Goal: Complete application form: Complete application form

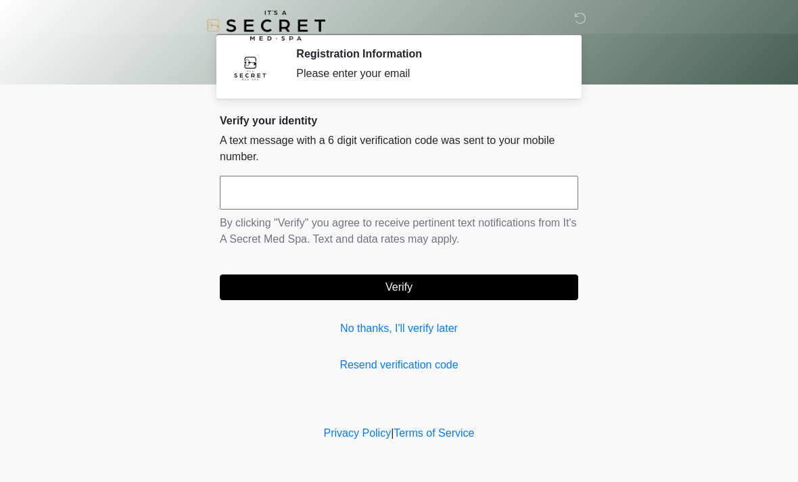
click at [360, 325] on link "No thanks, I'll verify later" at bounding box center [399, 329] width 359 height 16
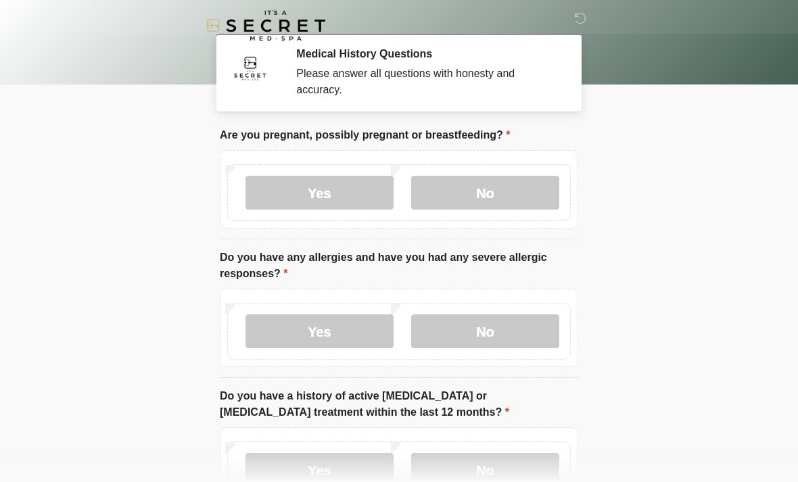
click at [502, 198] on label "No" at bounding box center [485, 193] width 148 height 34
click at [491, 331] on label "No" at bounding box center [485, 332] width 148 height 34
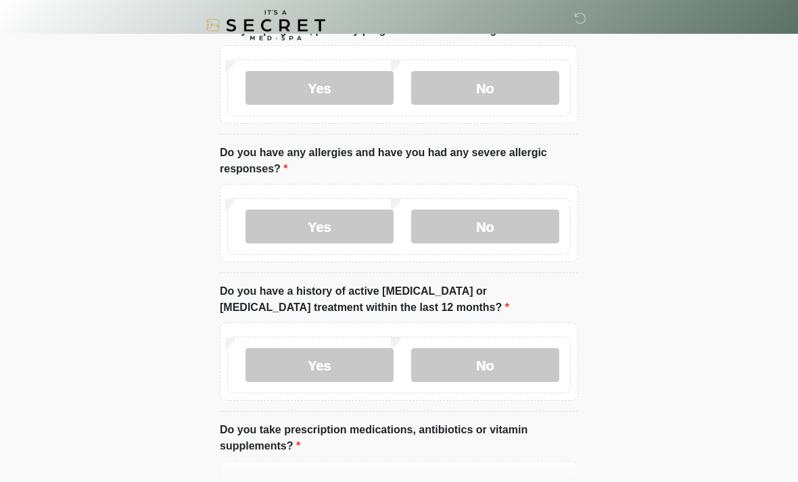
scroll to position [118, 0]
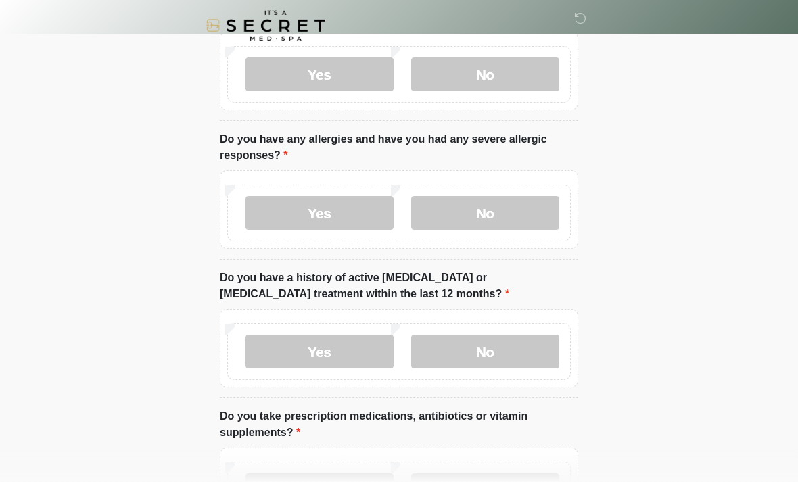
click at [515, 341] on label "No" at bounding box center [485, 352] width 148 height 34
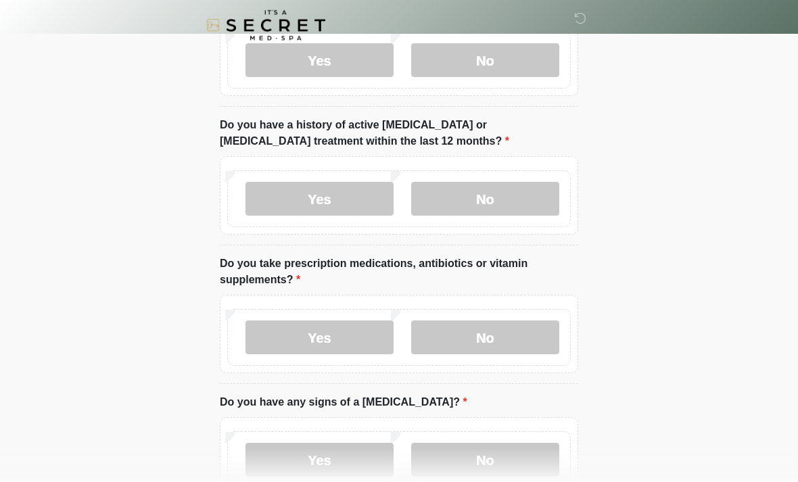
scroll to position [273, 0]
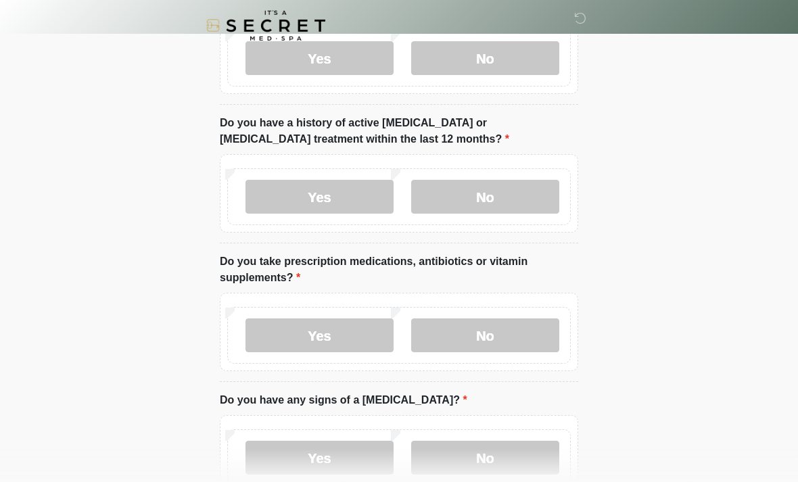
click at [502, 334] on label "No" at bounding box center [485, 336] width 148 height 34
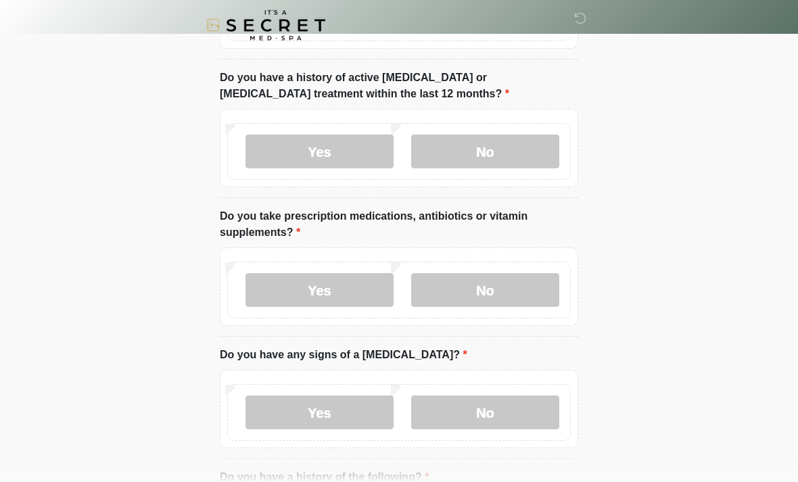
scroll to position [319, 0]
click at [522, 414] on label "No" at bounding box center [485, 413] width 148 height 34
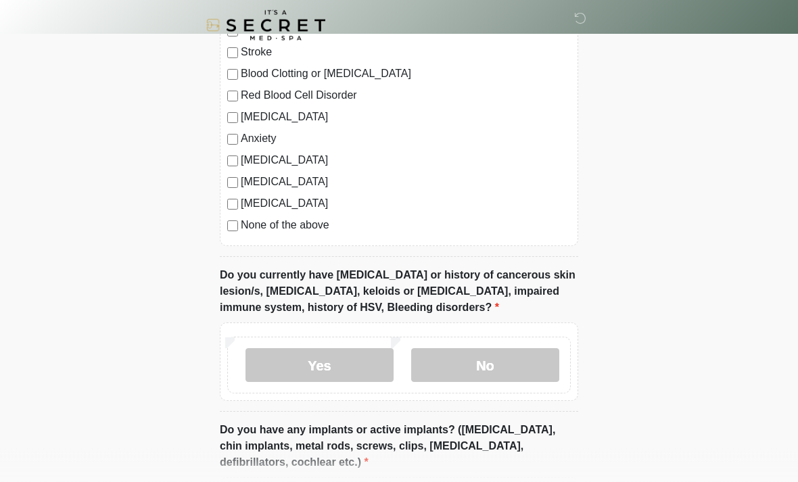
scroll to position [867, 0]
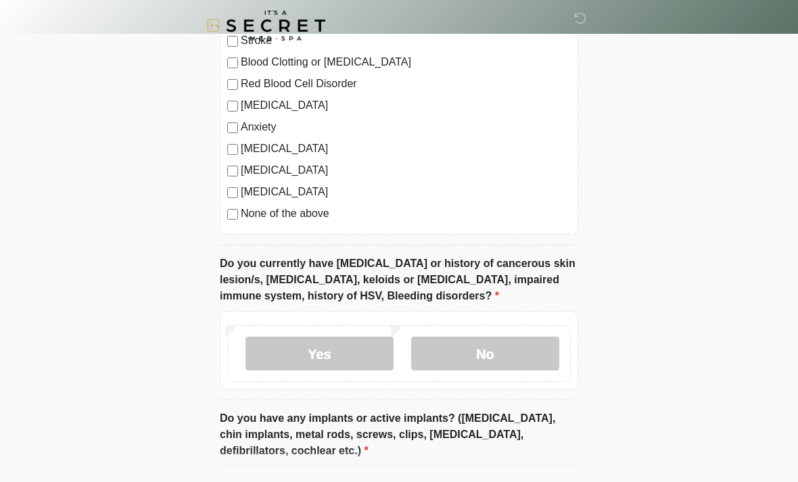
click at [514, 351] on label "No" at bounding box center [485, 354] width 148 height 34
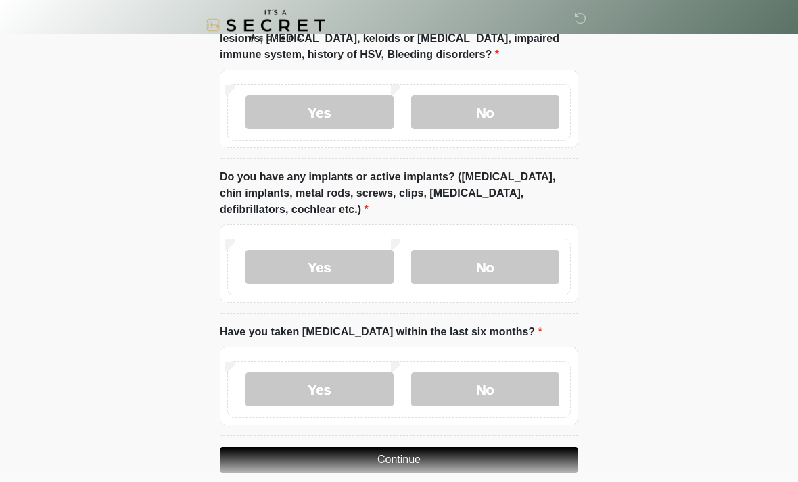
scroll to position [1111, 0]
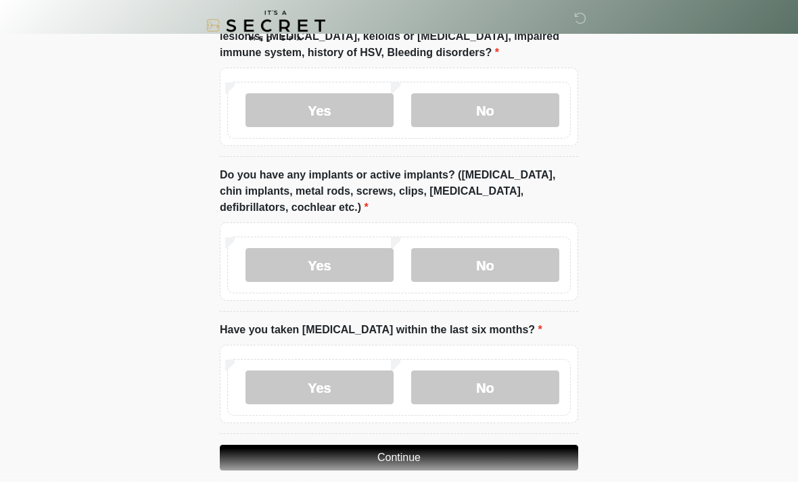
click at [349, 262] on label "Yes" at bounding box center [320, 265] width 148 height 34
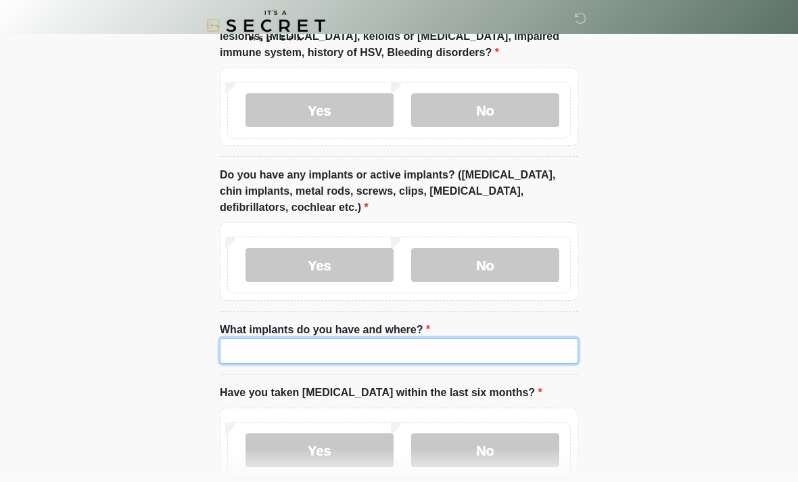
click at [427, 346] on input "What implants do you have and where?" at bounding box center [399, 351] width 359 height 26
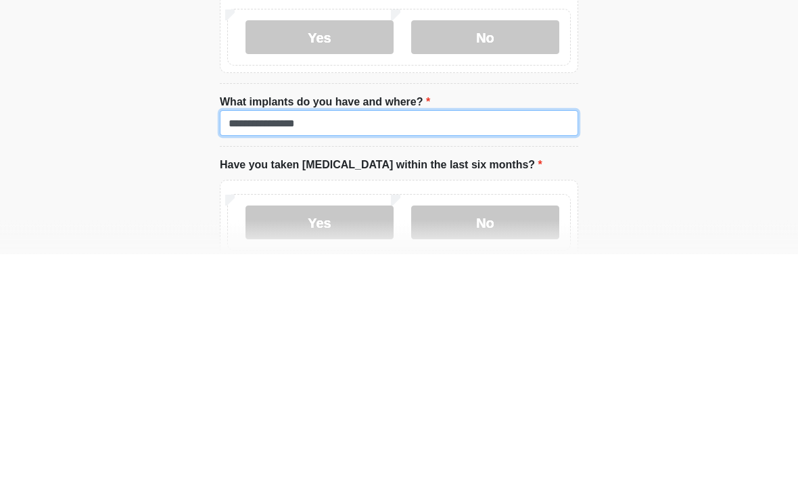
type input "**********"
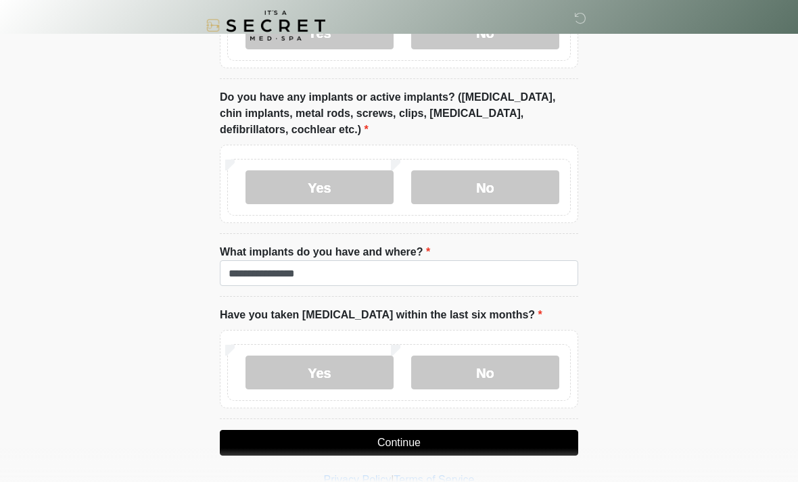
click at [508, 375] on label "No" at bounding box center [485, 373] width 148 height 34
click at [540, 438] on button "Continue" at bounding box center [399, 443] width 359 height 26
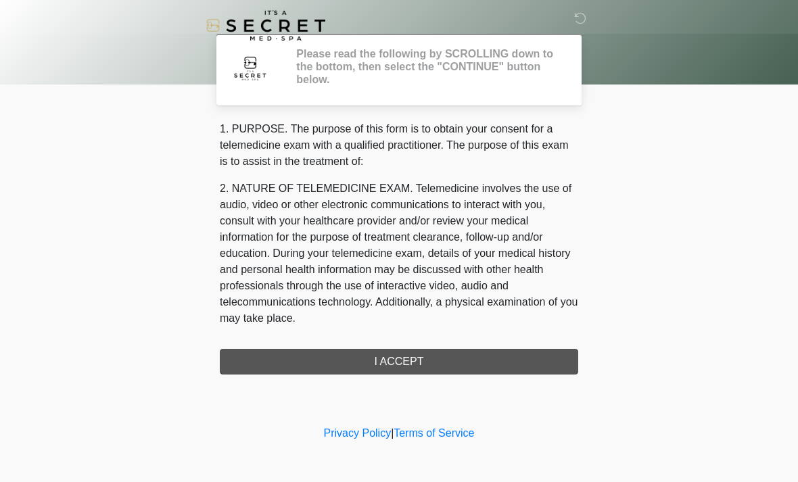
scroll to position [0, 0]
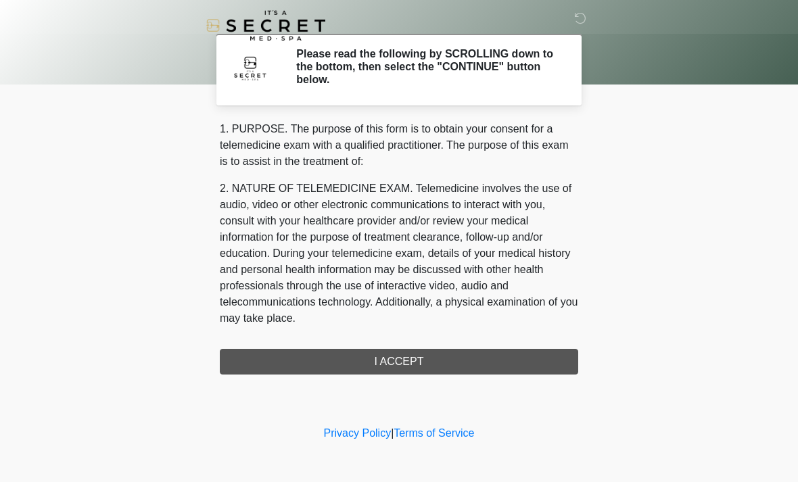
click at [485, 368] on div "1. PURPOSE. The purpose of this form is to obtain your consent for a telemedici…" at bounding box center [399, 248] width 359 height 254
click at [504, 361] on div "1. PURPOSE. The purpose of this form is to obtain your consent for a telemedici…" at bounding box center [399, 248] width 359 height 254
click at [496, 202] on p "2. NATURE OF TELEMEDICINE EXAM. Telemedicine involves the use of audio, video o…" at bounding box center [399, 254] width 359 height 146
click at [427, 355] on div "1. PURPOSE. The purpose of this form is to obtain your consent for a telemedici…" at bounding box center [399, 248] width 359 height 254
click at [421, 366] on div "1. PURPOSE. The purpose of this form is to obtain your consent for a telemedici…" at bounding box center [399, 248] width 359 height 254
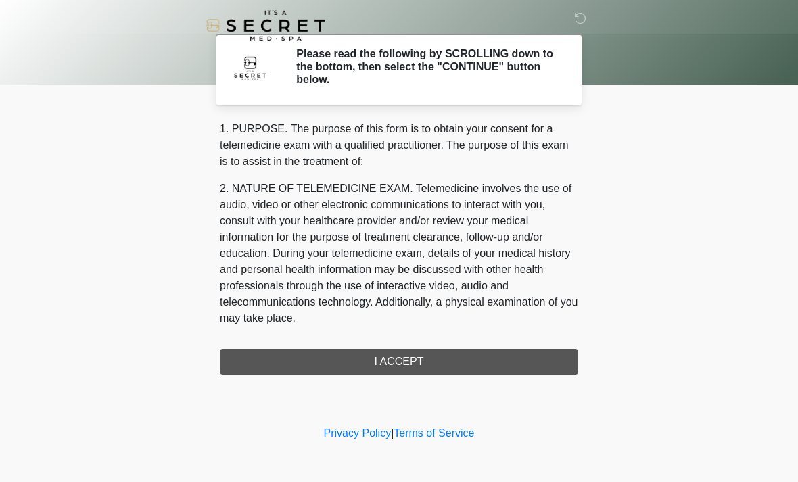
click at [471, 252] on p "2. NATURE OF TELEMEDICINE EXAM. Telemedicine involves the use of audio, video o…" at bounding box center [399, 254] width 359 height 146
click at [485, 369] on div "1. PURPOSE. The purpose of this form is to obtain your consent for a telemedici…" at bounding box center [399, 248] width 359 height 254
click at [465, 251] on p "2. NATURE OF TELEMEDICINE EXAM. Telemedicine involves the use of audio, video o…" at bounding box center [399, 254] width 359 height 146
click at [445, 80] on h2 "Please read the following by SCROLLING down to the bottom, then select the "CON…" at bounding box center [427, 66] width 262 height 39
click at [400, 221] on p "2. NATURE OF TELEMEDICINE EXAM. Telemedicine involves the use of audio, video o…" at bounding box center [399, 254] width 359 height 146
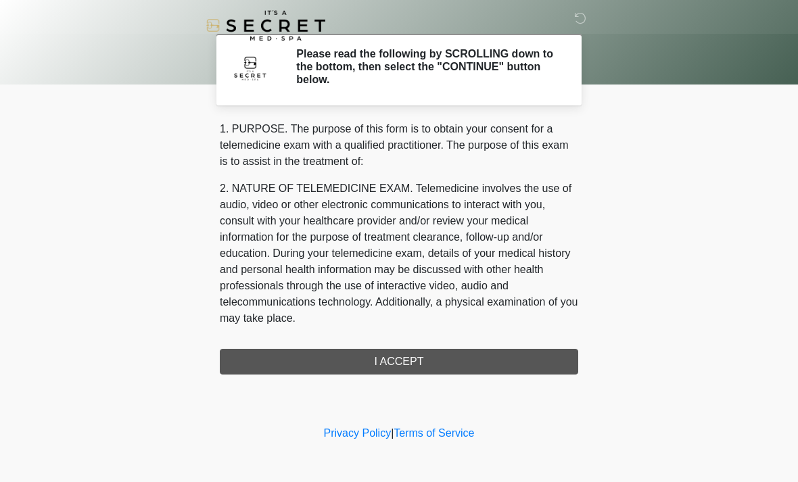
click at [400, 286] on p "2. NATURE OF TELEMEDICINE EXAM. Telemedicine involves the use of audio, video o…" at bounding box center [399, 254] width 359 height 146
click at [354, 352] on div "1. PURPOSE. The purpose of this form is to obtain your consent for a telemedici…" at bounding box center [399, 248] width 359 height 254
click at [422, 360] on div "1. PURPOSE. The purpose of this form is to obtain your consent for a telemedici…" at bounding box center [399, 248] width 359 height 254
click at [432, 363] on div "1. PURPOSE. The purpose of this form is to obtain your consent for a telemedici…" at bounding box center [399, 248] width 359 height 254
click at [535, 242] on p "2. NATURE OF TELEMEDICINE EXAM. Telemedicine involves the use of audio, video o…" at bounding box center [399, 254] width 359 height 146
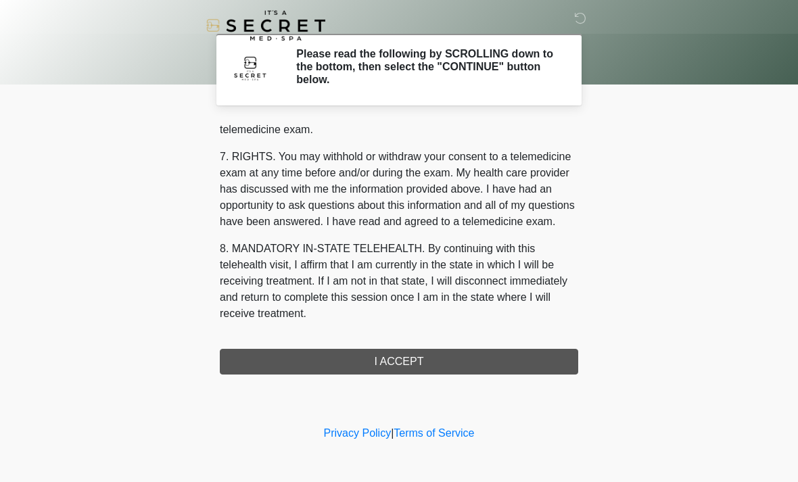
scroll to position [573, 0]
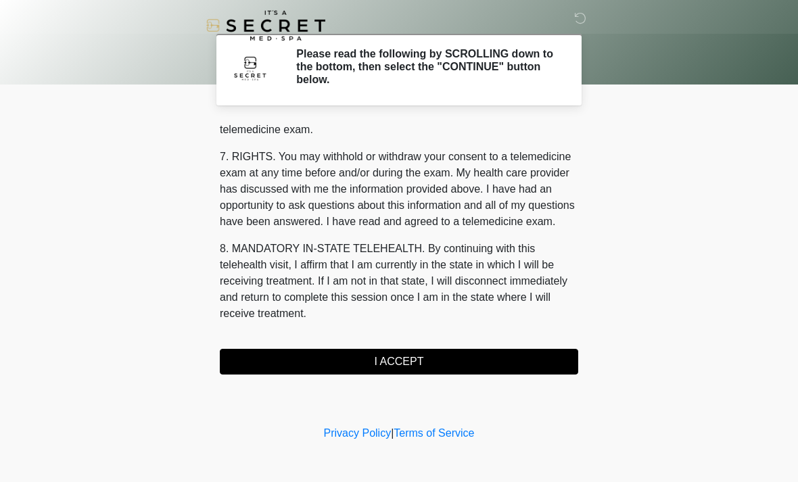
click at [390, 319] on p "8. MANDATORY IN-STATE TELEHEALTH. By continuing with this telehealth visit, I a…" at bounding box center [399, 281] width 359 height 81
click at [402, 371] on button "I ACCEPT" at bounding box center [399, 362] width 359 height 26
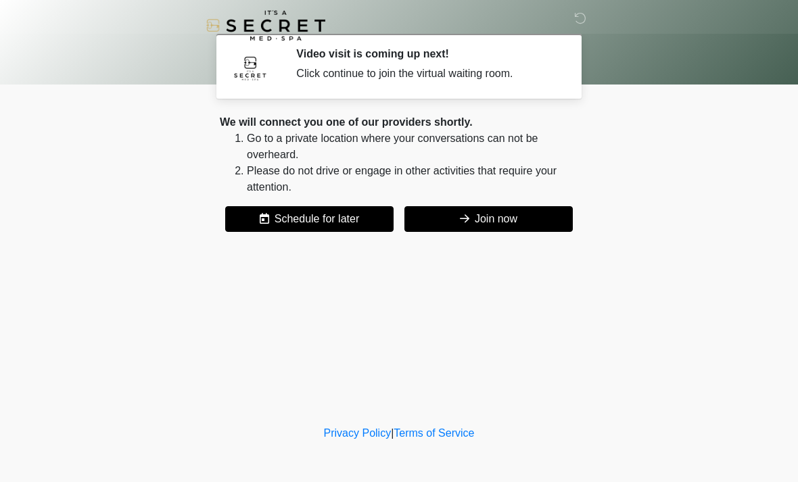
click at [520, 219] on button "Join now" at bounding box center [489, 219] width 168 height 26
click at [484, 221] on button "Join now" at bounding box center [489, 219] width 168 height 26
